Goal: Information Seeking & Learning: Learn about a topic

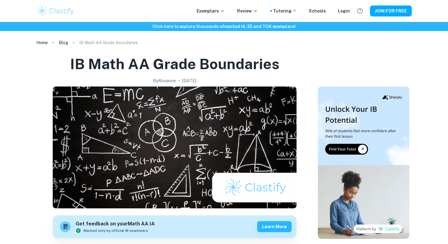
scroll to position [533, 0]
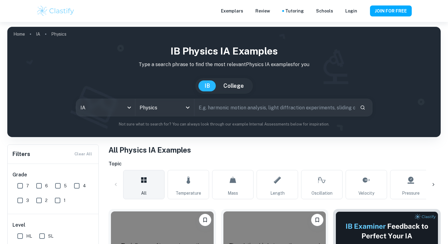
checkbox input "true"
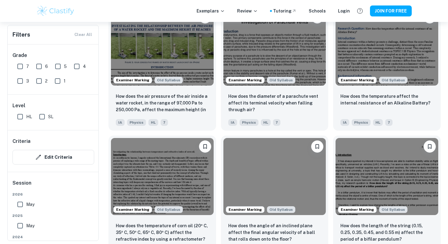
scroll to position [729, 0]
